Goal: Book appointment/travel/reservation

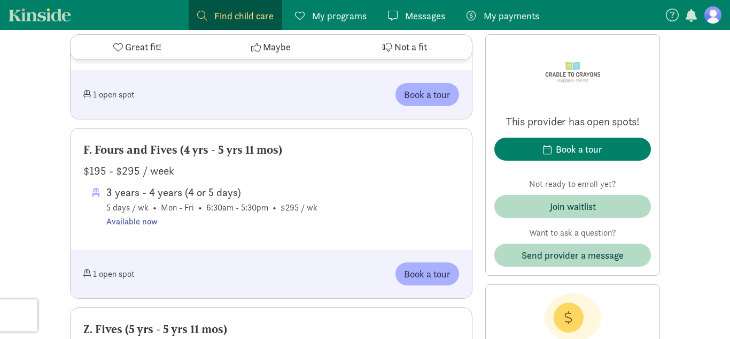
scroll to position [973, 0]
click at [412, 269] on span "Book a tour" at bounding box center [427, 272] width 47 height 14
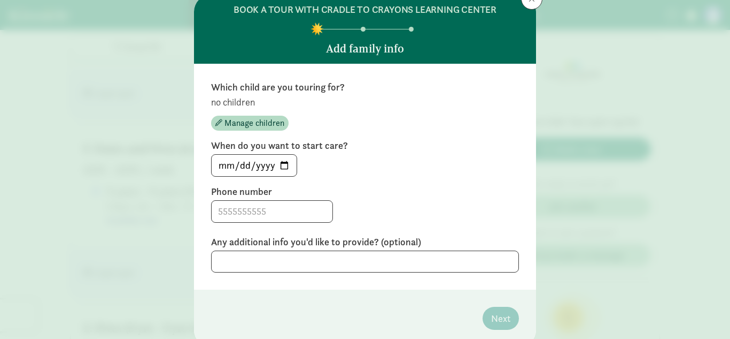
scroll to position [40, 0]
click at [284, 165] on input "[DATE]" at bounding box center [254, 164] width 85 height 21
type input "[DATE]"
click at [276, 208] on input at bounding box center [272, 210] width 121 height 21
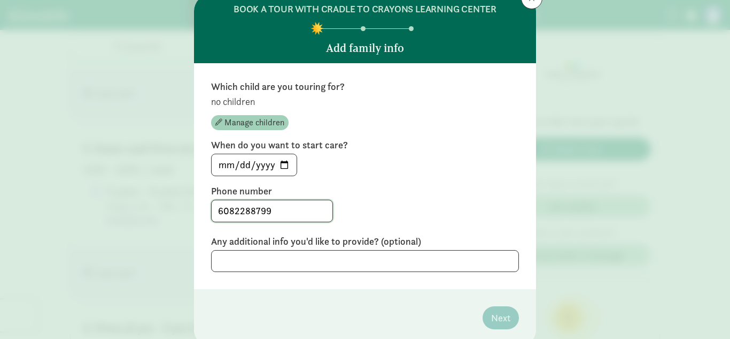
type input "6082288799"
click at [272, 122] on span "Manage children" at bounding box center [255, 122] width 60 height 13
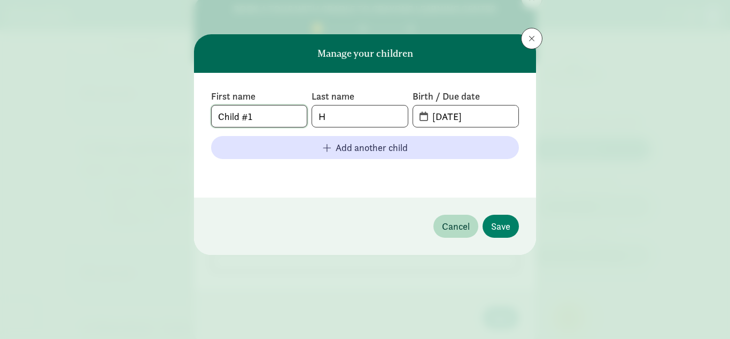
drag, startPoint x: 278, startPoint y: 118, endPoint x: 167, endPoint y: 103, distance: 111.7
click at [167, 103] on div "Manage your children First name Child #1 Last name H Birth / Due date [DATE] Ad…" at bounding box center [365, 169] width 730 height 339
type input "[PERSON_NAME]"
click at [353, 121] on input "H" at bounding box center [359, 115] width 95 height 21
click at [475, 117] on input "[DATE]" at bounding box center [472, 115] width 93 height 21
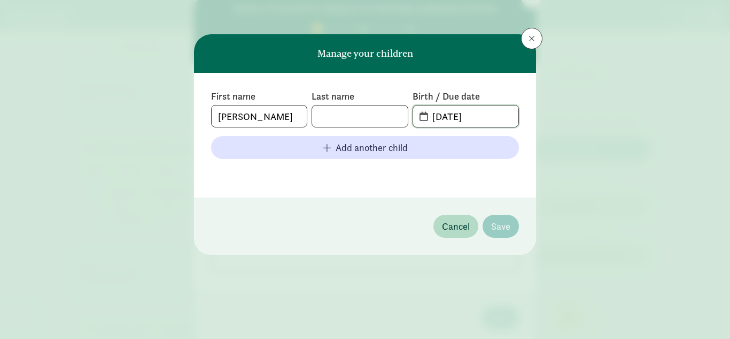
click at [480, 118] on input "[DATE]" at bounding box center [472, 115] width 93 height 21
type input "[DATE]"
click at [392, 119] on input "text" at bounding box center [359, 115] width 95 height 21
type input "T"
click at [510, 229] on span "Save" at bounding box center [500, 226] width 19 height 14
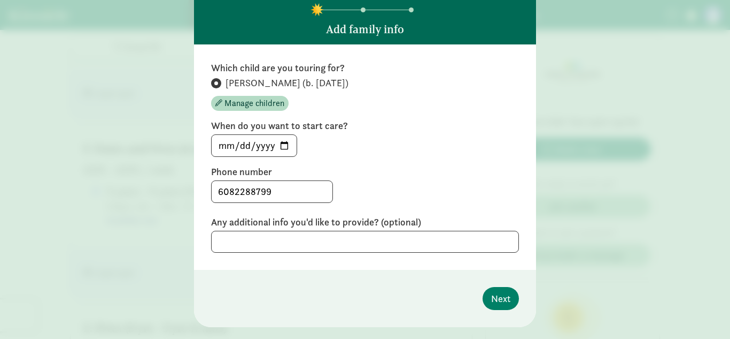
scroll to position [59, 0]
click at [505, 296] on span "Next" at bounding box center [500, 297] width 19 height 14
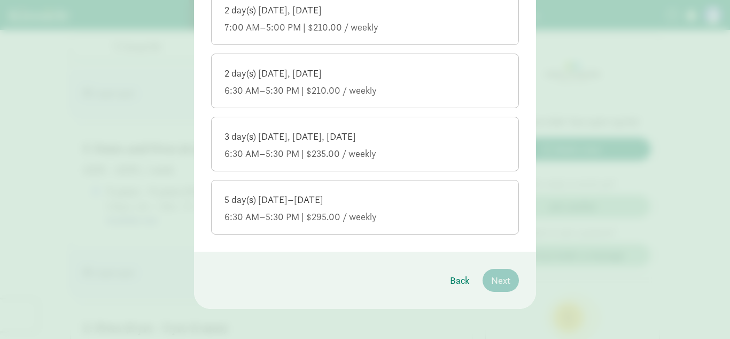
scroll to position [284, 0]
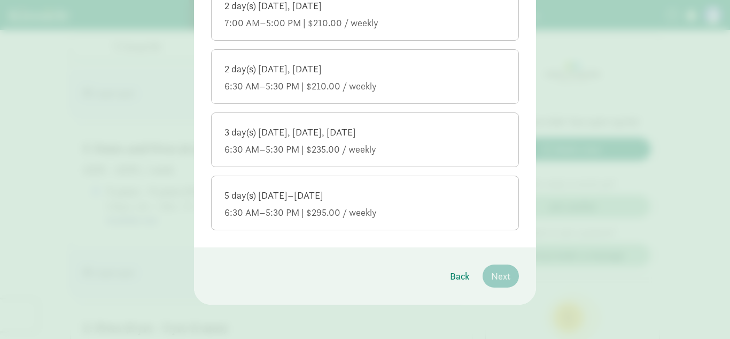
click at [409, 191] on div "5 day(s) [DATE]–[DATE]" at bounding box center [365, 195] width 281 height 13
click at [0, 0] on input "5 day(s) [DATE]–[DATE] 6:30 AM–5:30 PM | $295.00 / weekly" at bounding box center [0, 0] width 0 height 0
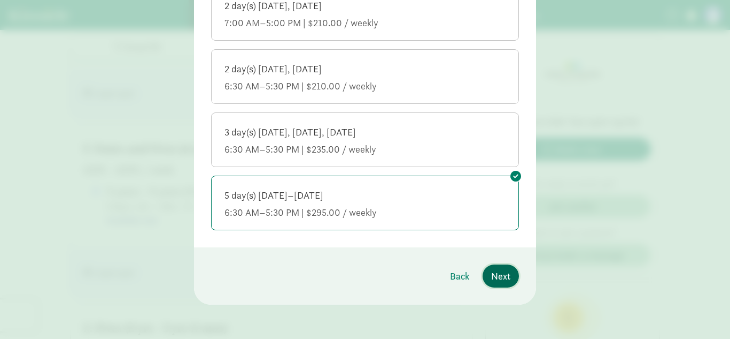
click at [498, 272] on span "Next" at bounding box center [500, 275] width 19 height 14
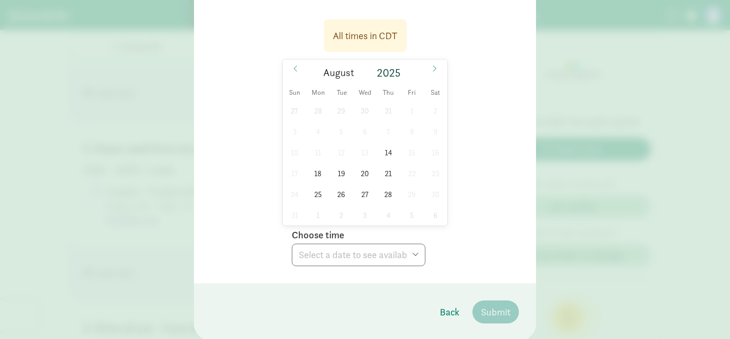
scroll to position [197, 0]
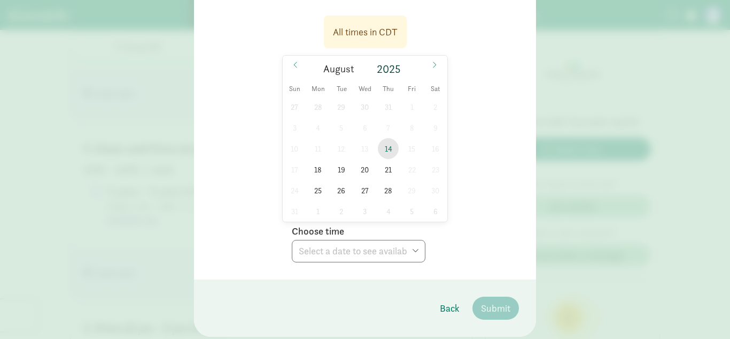
click at [390, 149] on span "14" at bounding box center [388, 148] width 21 height 21
click at [374, 246] on select "Choose time 01:20 PM 01:50 PM 02:20 PM" at bounding box center [359, 251] width 134 height 22
click at [319, 168] on span "18" at bounding box center [318, 169] width 21 height 21
click at [339, 247] on select "Choose time 09:00 AM 09:30 AM 10:00 AM 01:20 PM 01:50 PM 02:20 PM" at bounding box center [359, 251] width 134 height 22
click at [471, 152] on div "All times in CDT [DATE] [DATE] Sun Mon Tue Wed Thu Fri Sat 27 28 29 30 31 1 2 3…" at bounding box center [365, 135] width 308 height 253
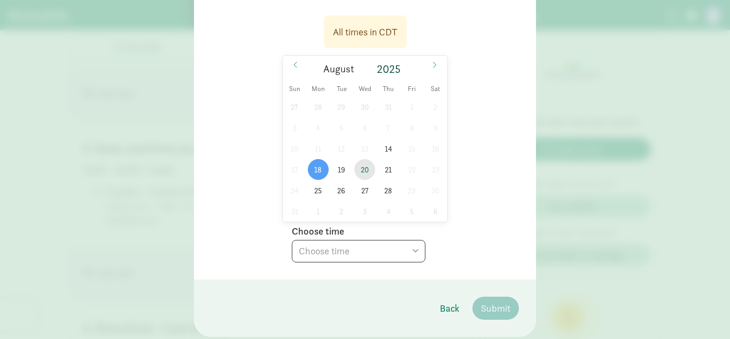
click at [364, 167] on span "20" at bounding box center [365, 169] width 21 height 21
click at [365, 252] on select "Choose time 09:00 AM 09:30 AM 10:00 AM 01:50 PM 02:20 PM" at bounding box center [359, 251] width 134 height 22
click at [493, 172] on div "All times in CDT [DATE] [DATE] Sun Mon Tue Wed Thu Fri Sat 27 28 29 30 31 1 2 3…" at bounding box center [365, 135] width 308 height 253
click at [357, 249] on select "Choose time 09:00 AM 09:30 AM 10:00 AM 01:50 PM 02:20 PM" at bounding box center [359, 251] width 134 height 22
select select "[DATE]T14:20:00.000-05:00"
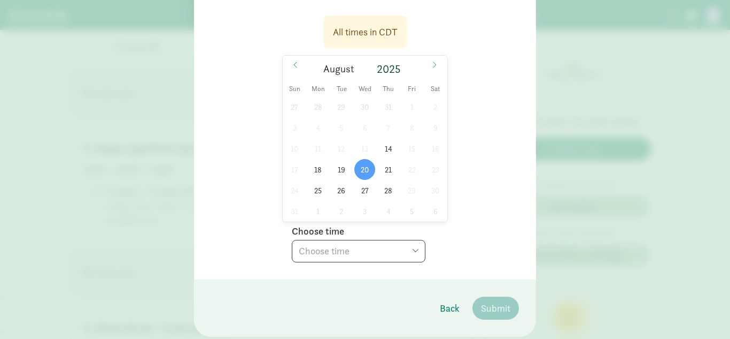
click at [292, 240] on select "Choose time 09:00 AM 09:30 AM 10:00 AM 01:50 PM 02:20 PM" at bounding box center [359, 251] width 134 height 22
click at [487, 305] on span "Submit" at bounding box center [495, 308] width 29 height 14
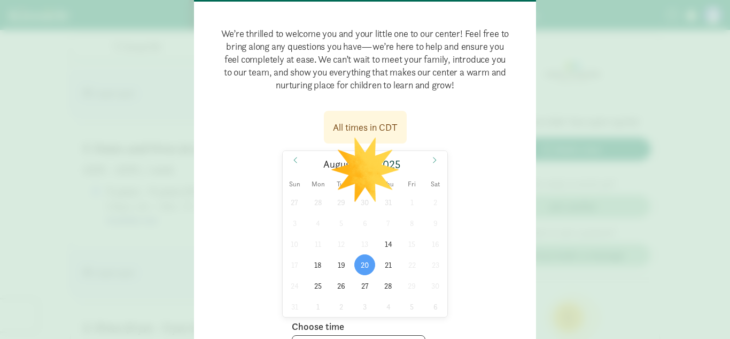
scroll to position [0, 0]
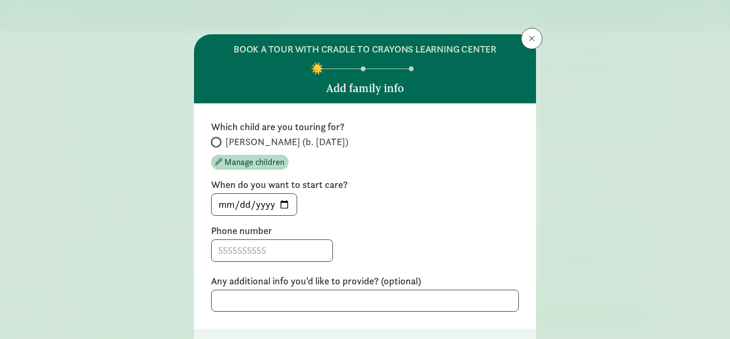
click at [217, 140] on input "[PERSON_NAME] (b. [DATE])" at bounding box center [214, 142] width 7 height 7
radio input "true"
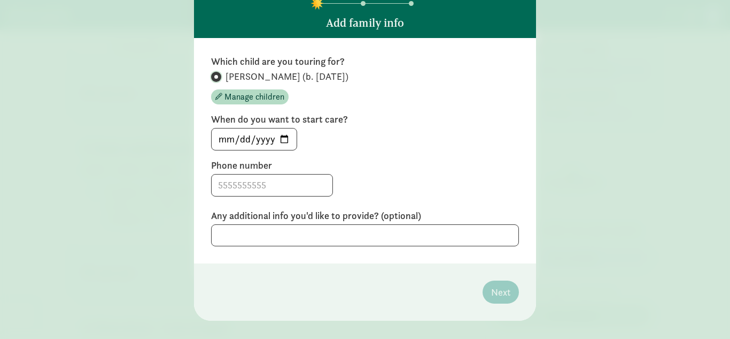
scroll to position [81, 0]
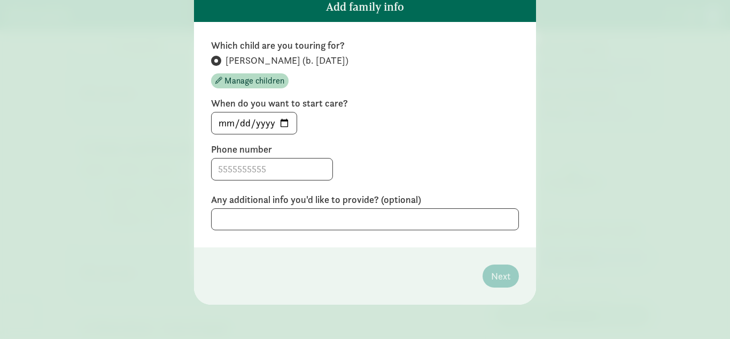
click at [127, 120] on div "BOOK A TOUR WITH CRADLE TO CRAYONS LEARNING CENTER Add family info Which child …" at bounding box center [365, 169] width 730 height 339
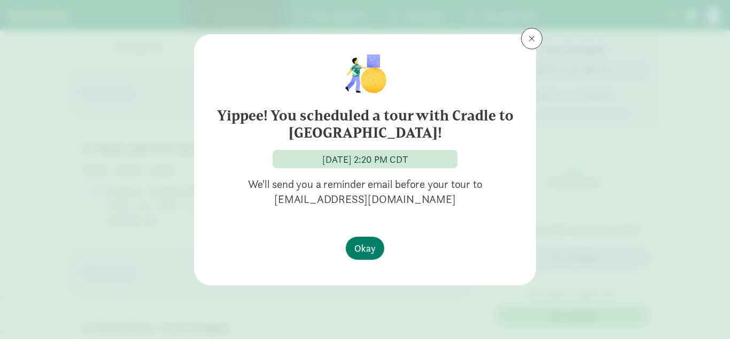
scroll to position [0, 0]
click at [370, 249] on span "Okay" at bounding box center [365, 248] width 21 height 14
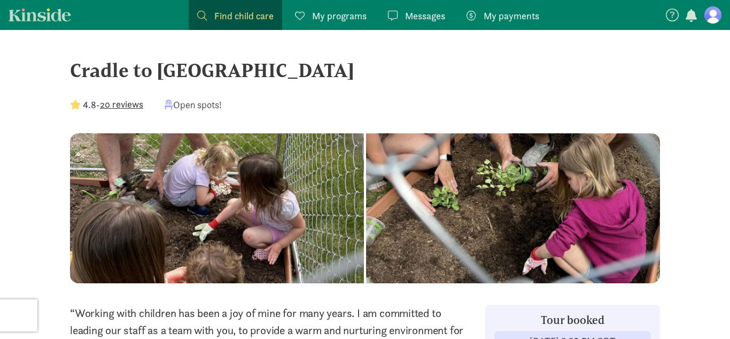
click at [370, 249] on div at bounding box center [513, 208] width 294 height 150
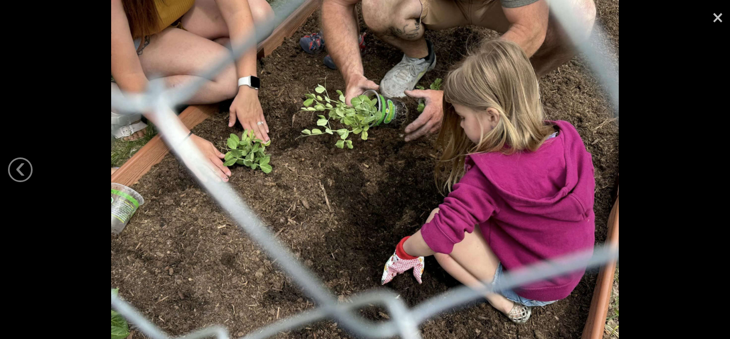
click at [722, 19] on link "×" at bounding box center [718, 16] width 25 height 32
